Goal: Transaction & Acquisition: Purchase product/service

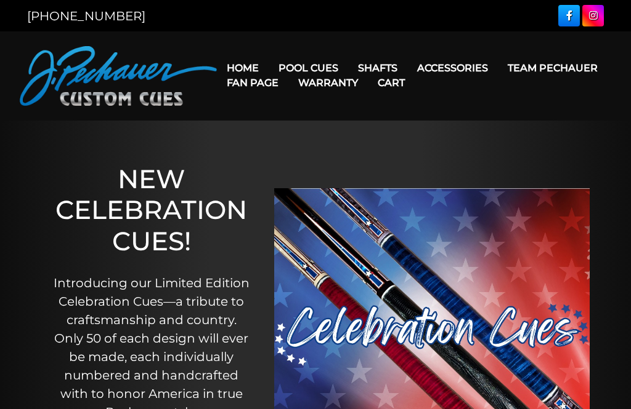
click at [498, 84] on link "Team Pechauer" at bounding box center [553, 67] width 110 height 31
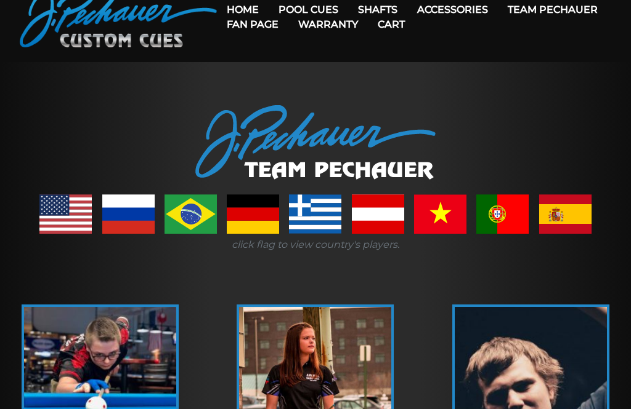
scroll to position [62, 0]
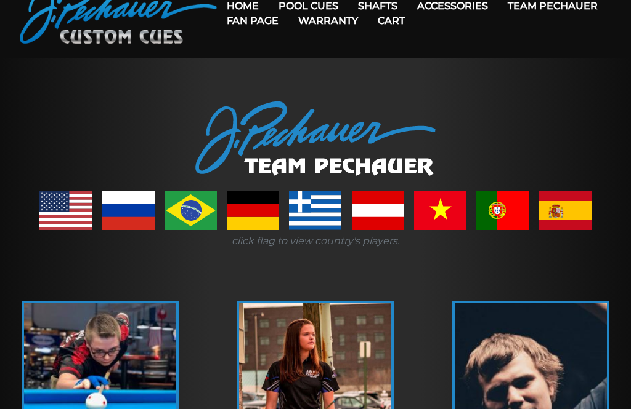
click at [256, 215] on link at bounding box center [253, 210] width 52 height 39
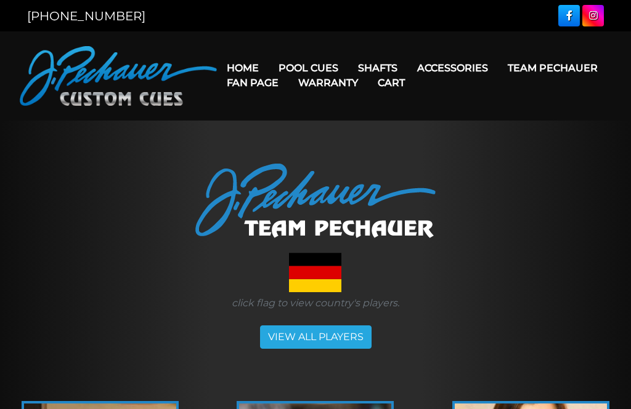
click at [288, 68] on link "Fan Page" at bounding box center [252, 82] width 71 height 31
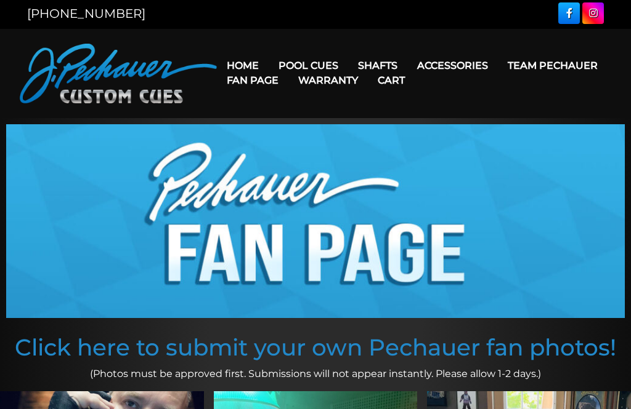
scroll to position [26, 0]
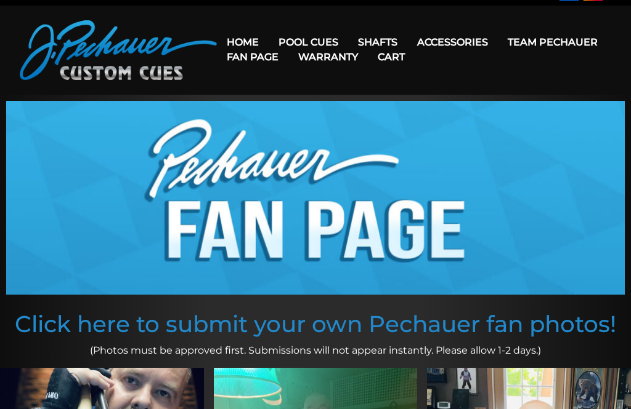
click at [366, 208] on link "Break & Jump Cues" at bounding box center [345, 199] width 151 height 17
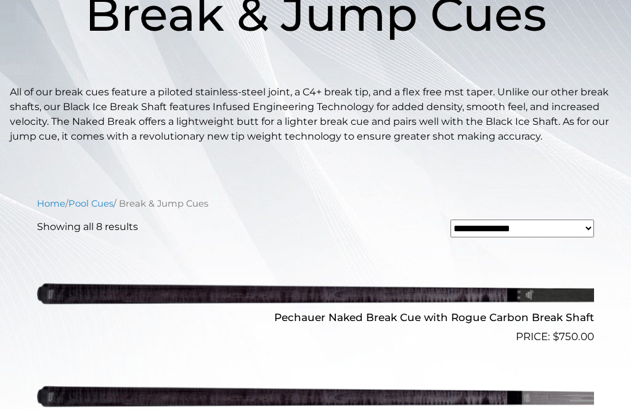
scroll to position [220, 0]
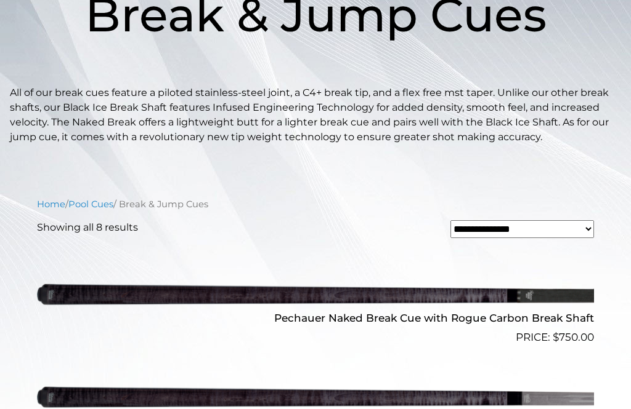
click at [473, 304] on img at bounding box center [315, 294] width 557 height 92
